Goal: Transaction & Acquisition: Obtain resource

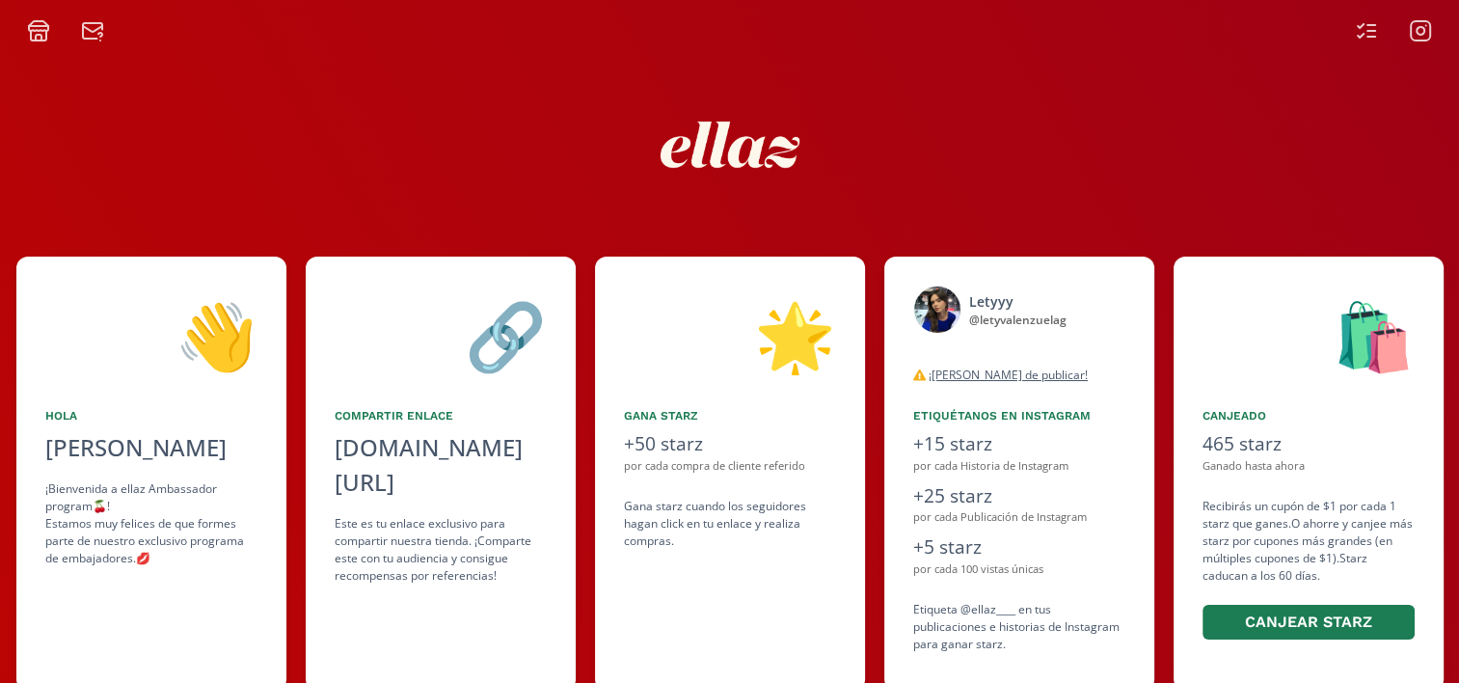
click at [1369, 27] on icon at bounding box center [1366, 30] width 23 height 23
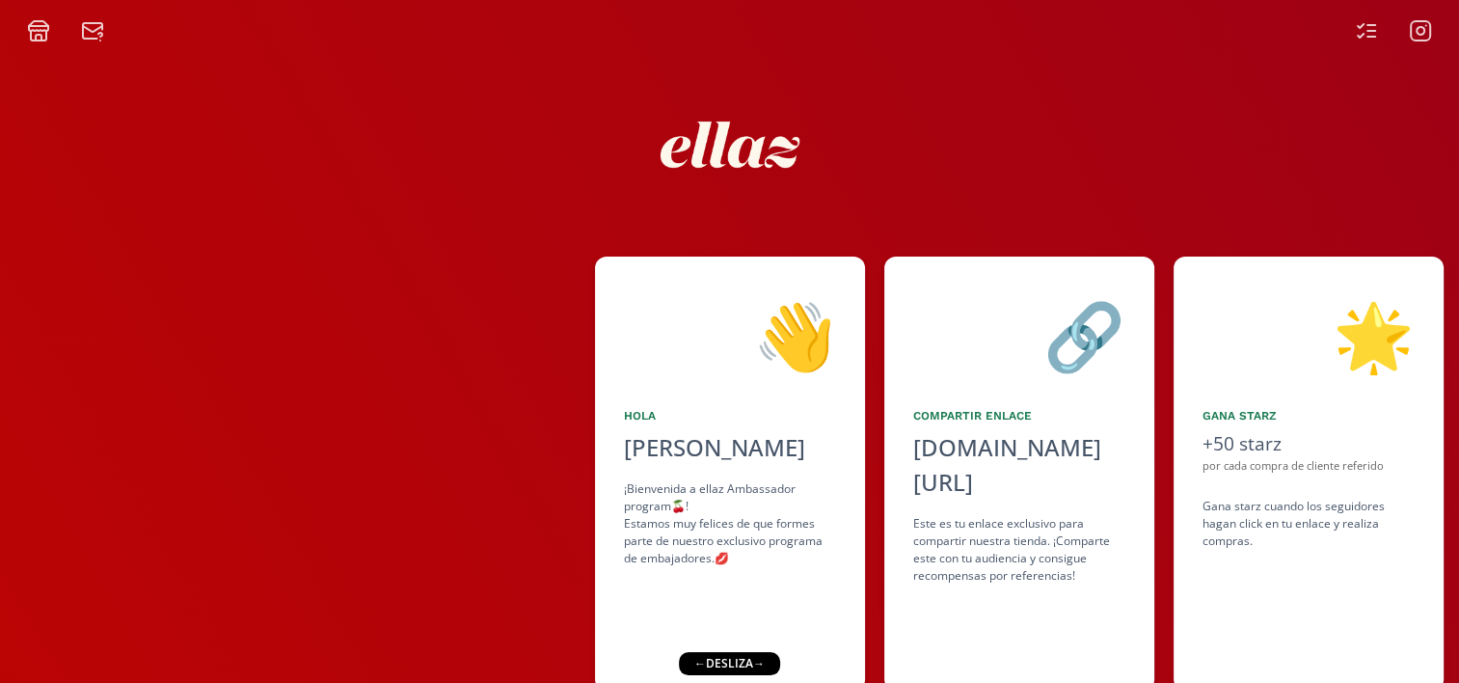
click at [733, 663] on div "← desliza →" at bounding box center [729, 663] width 101 height 23
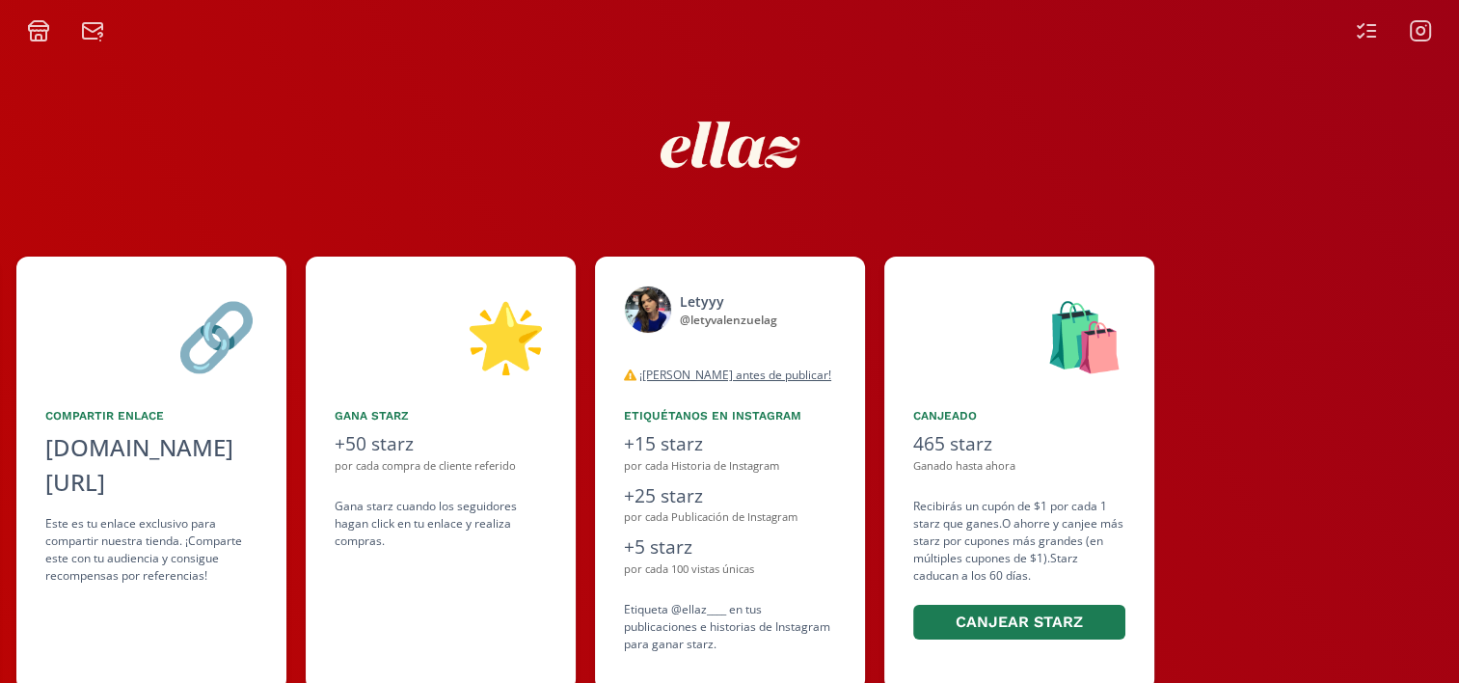
click at [40, 37] on icon at bounding box center [39, 38] width 6 height 6
click at [1061, 625] on button "Canjear starz" at bounding box center [1016, 622] width 212 height 41
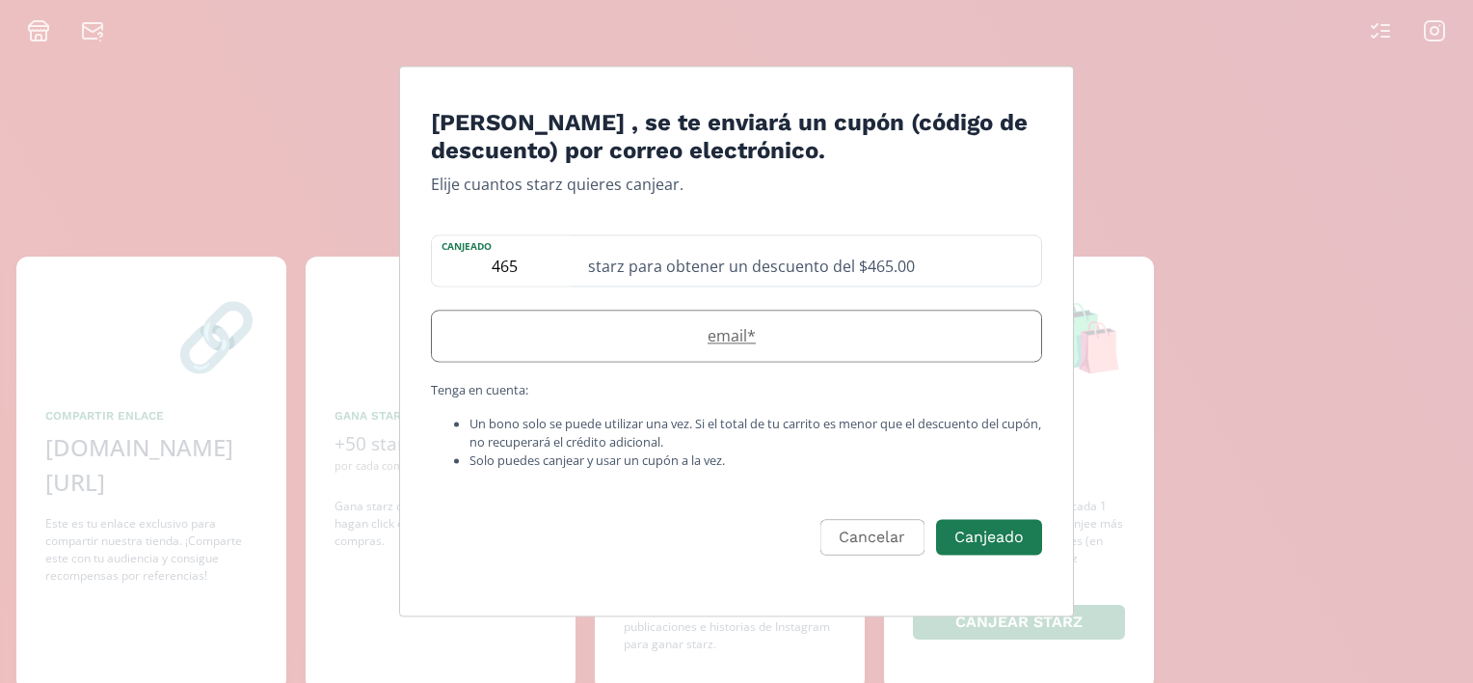
click at [794, 343] on label "email *" at bounding box center [727, 335] width 590 height 23
type input "[EMAIL_ADDRESS][DOMAIN_NAME]"
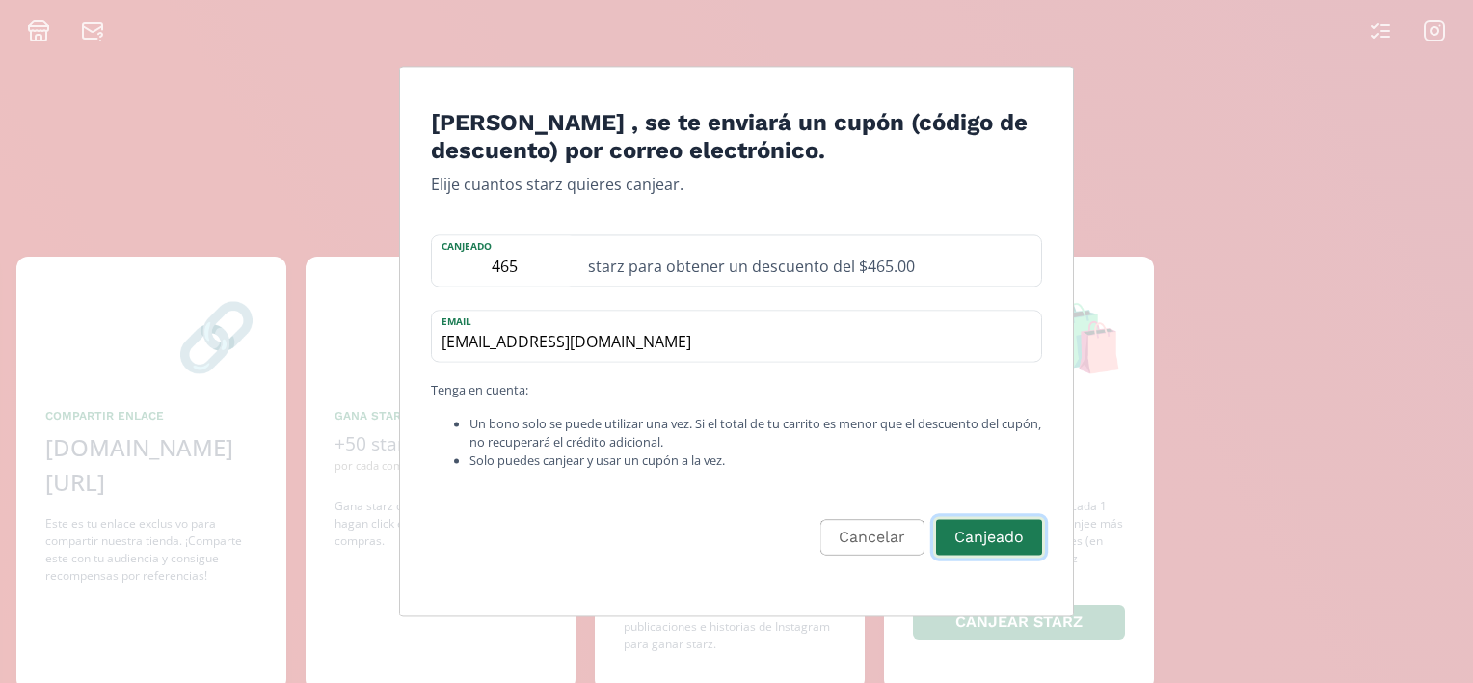
click at [999, 532] on button "Canjeado" at bounding box center [989, 537] width 112 height 41
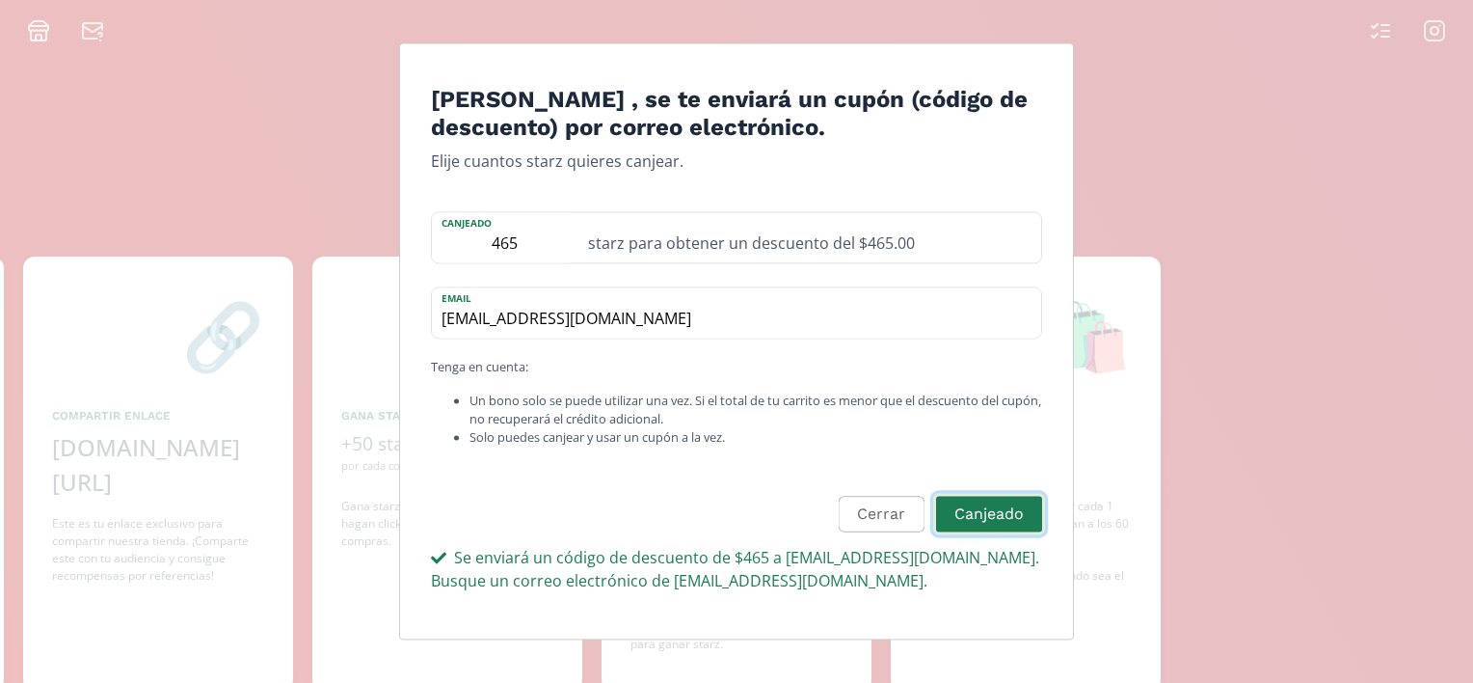
click at [965, 510] on button "Canjeado" at bounding box center [989, 514] width 112 height 41
click at [770, 303] on label "email" at bounding box center [727, 296] width 590 height 18
click at [972, 505] on button "Canjeado" at bounding box center [989, 514] width 112 height 41
click at [851, 292] on label "email" at bounding box center [727, 296] width 590 height 18
click at [524, 245] on input "465" at bounding box center [504, 237] width 145 height 50
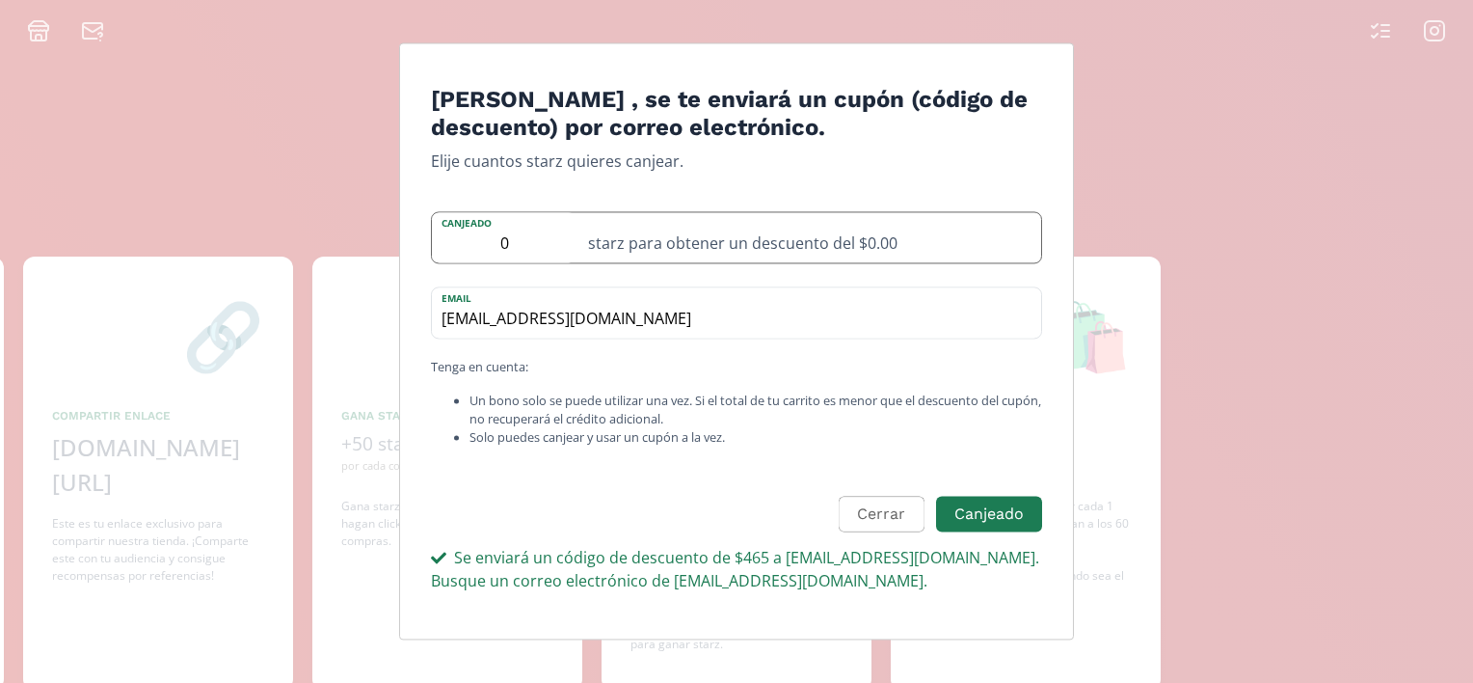
click at [524, 243] on input "0" at bounding box center [504, 237] width 145 height 50
type input "0"
click at [889, 519] on button "Cerrar" at bounding box center [881, 514] width 85 height 36
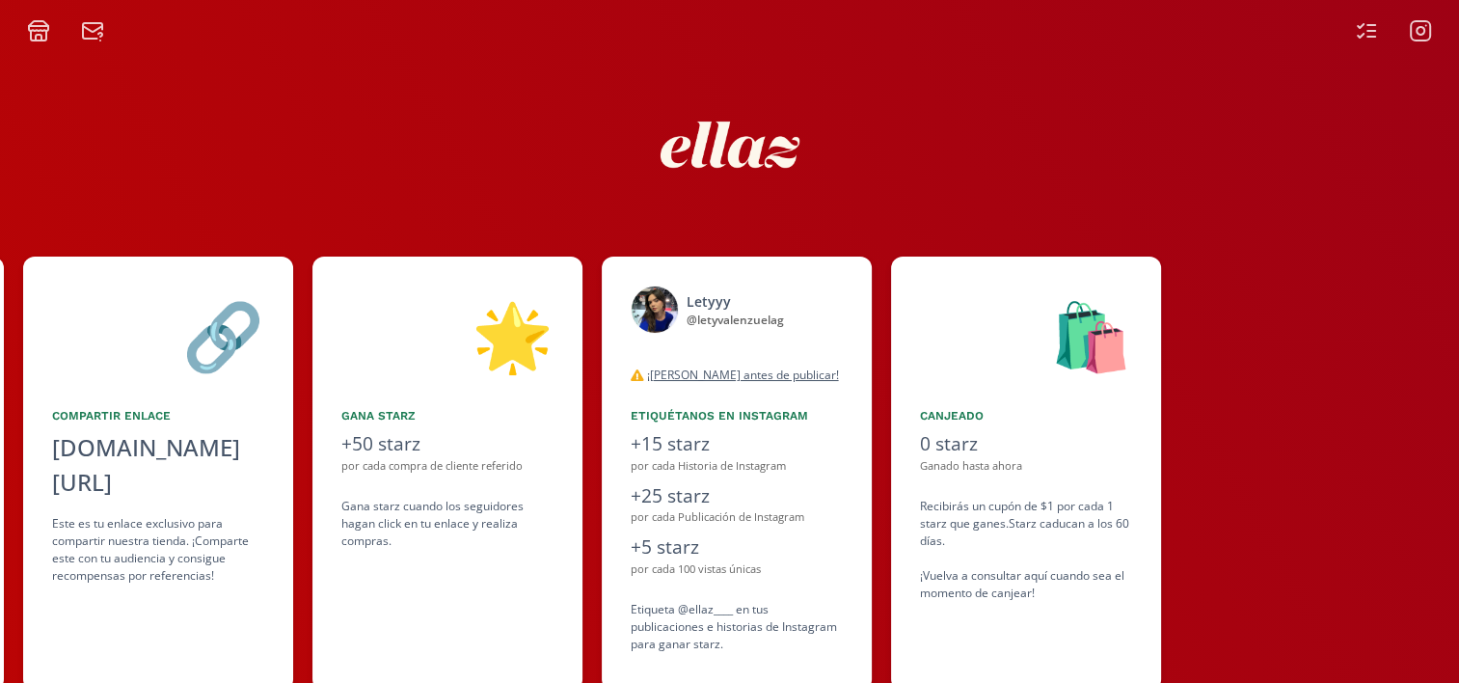
scroll to position [66, 0]
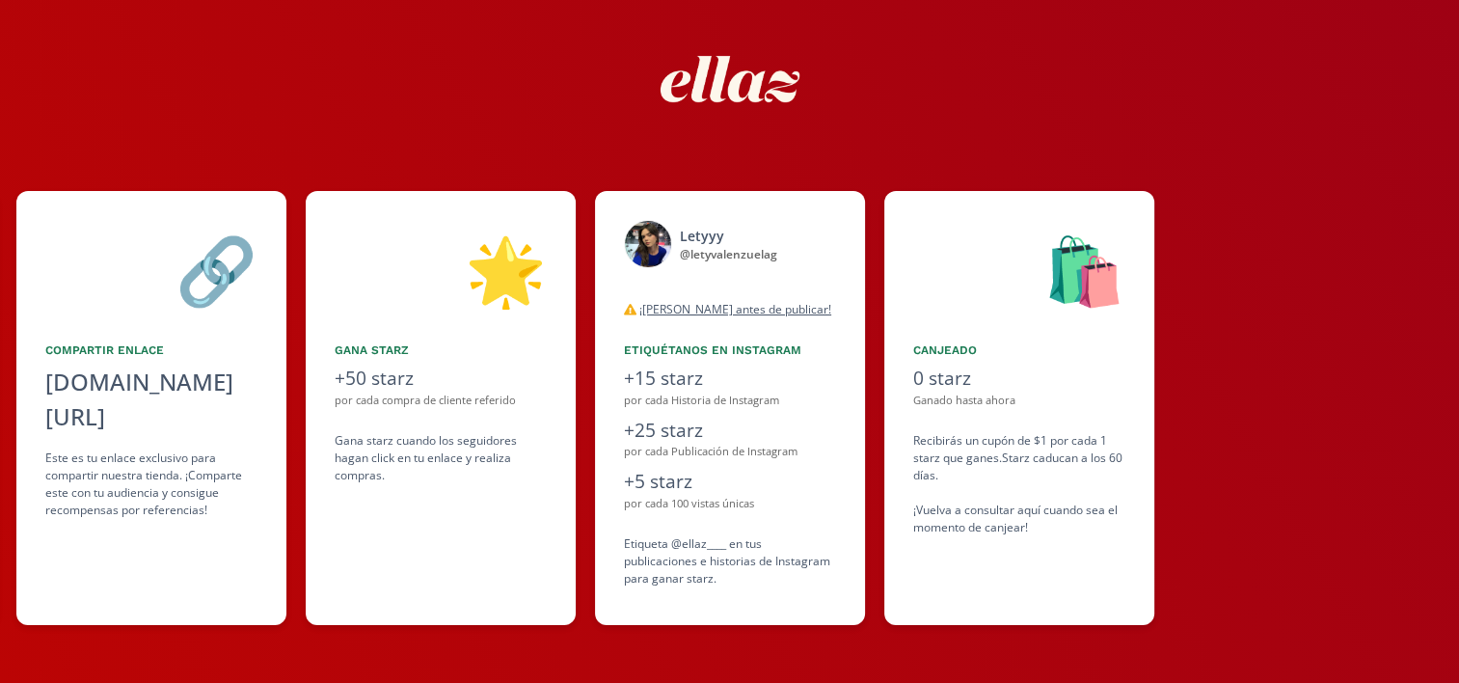
click at [1007, 424] on div "🛍️ Canjeado 0 starz Ganado hasta ahora Recibirás un cupón de $1 por cada 1 star…" at bounding box center [1019, 408] width 270 height 434
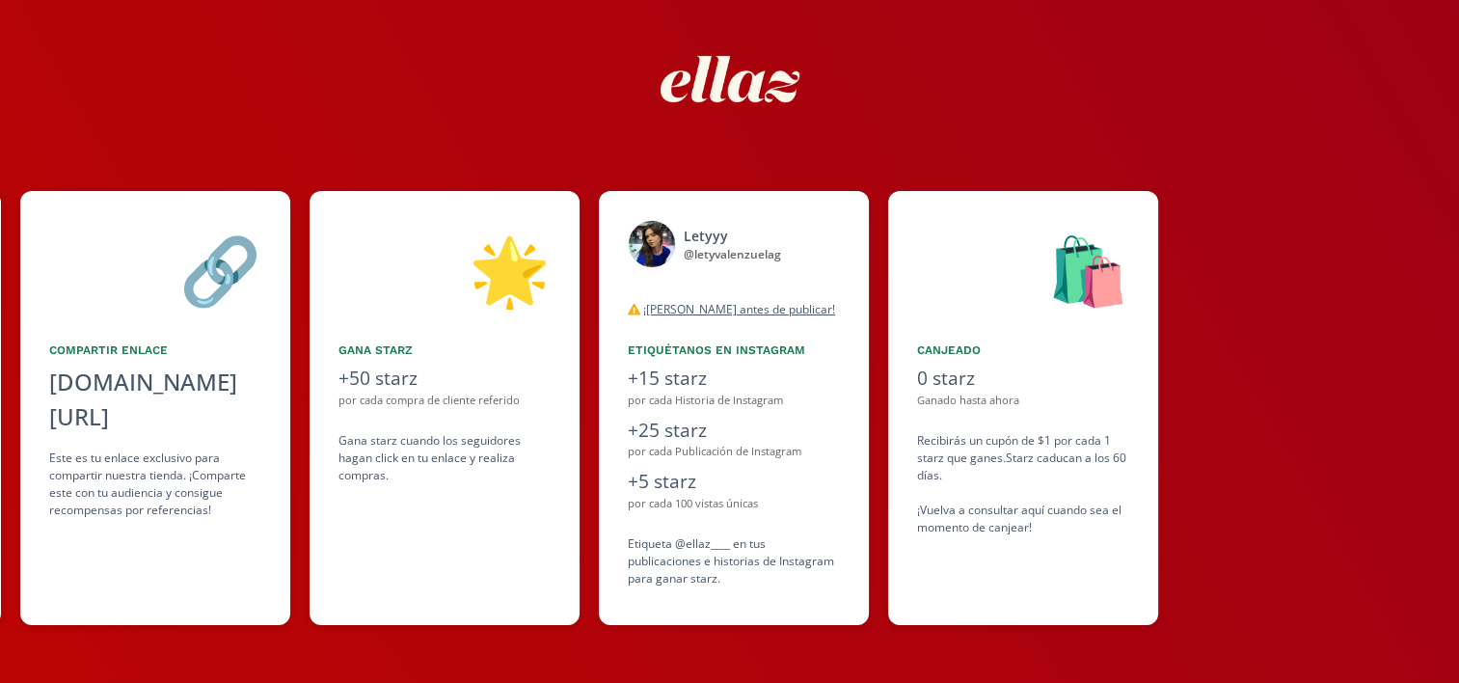
click at [950, 348] on div "Canjeado" at bounding box center [1023, 349] width 212 height 17
click at [1053, 567] on div "🛍️ Canjeado 0 starz Ganado hasta ahora Recibirás un cupón de $1 por cada 1 star…" at bounding box center [1023, 408] width 270 height 434
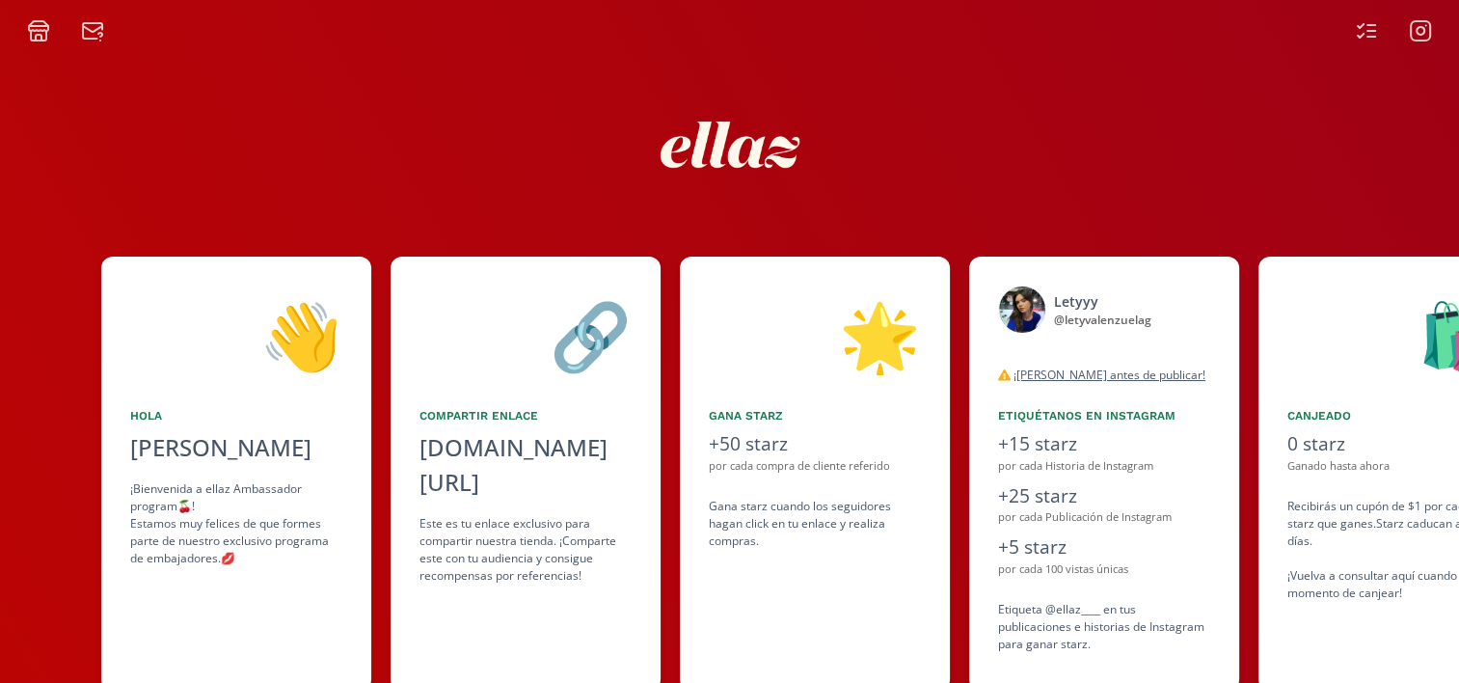
scroll to position [0, 578]
